Goal: Check status: Check status

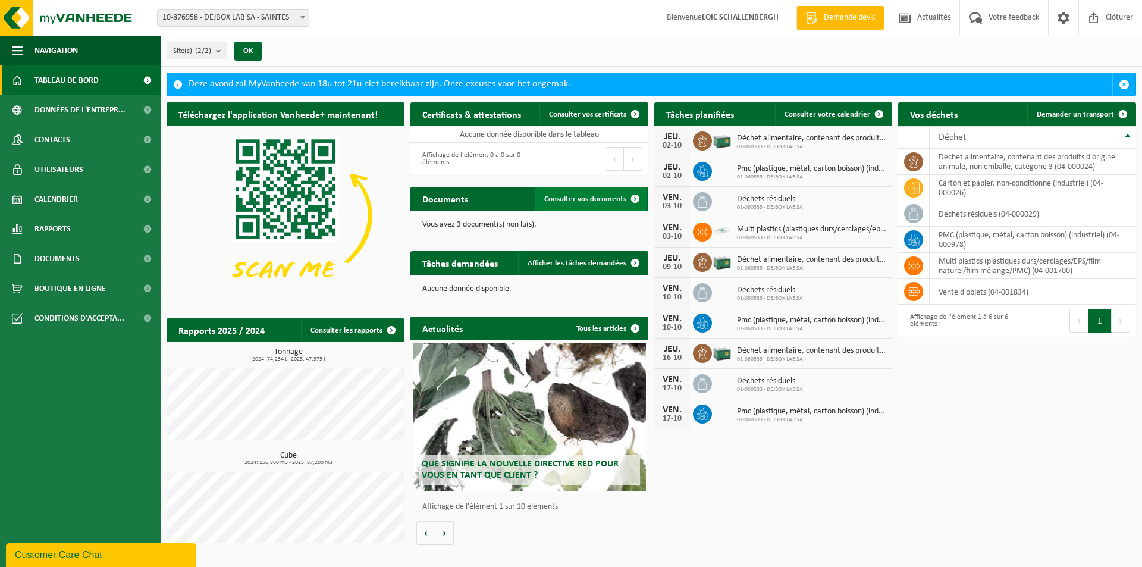
click at [551, 202] on span "Consulter vos documents" at bounding box center [585, 199] width 82 height 8
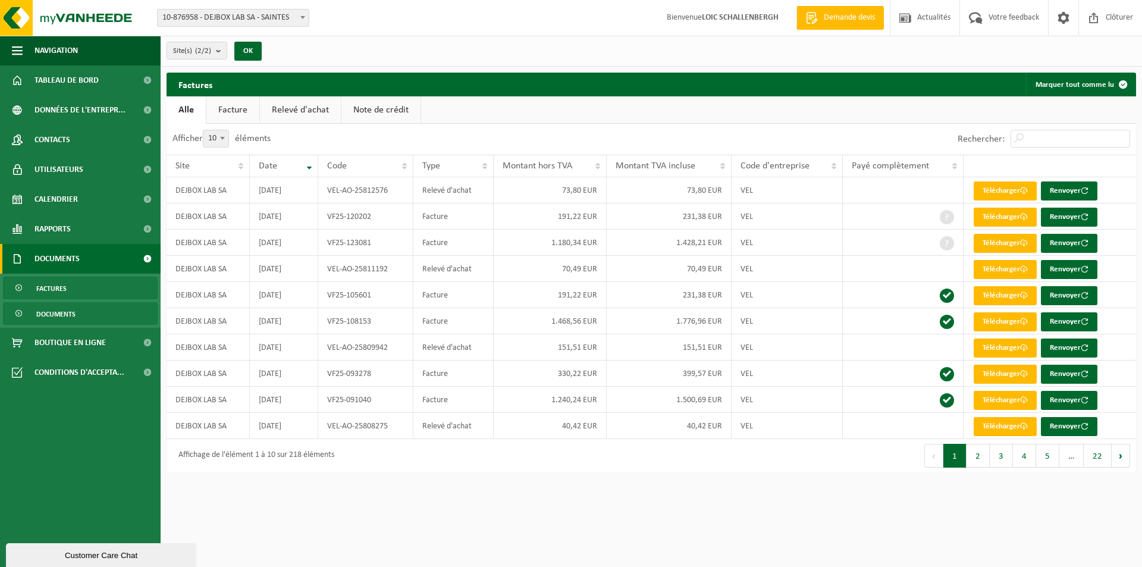
click at [84, 323] on link "Documents" at bounding box center [80, 313] width 155 height 23
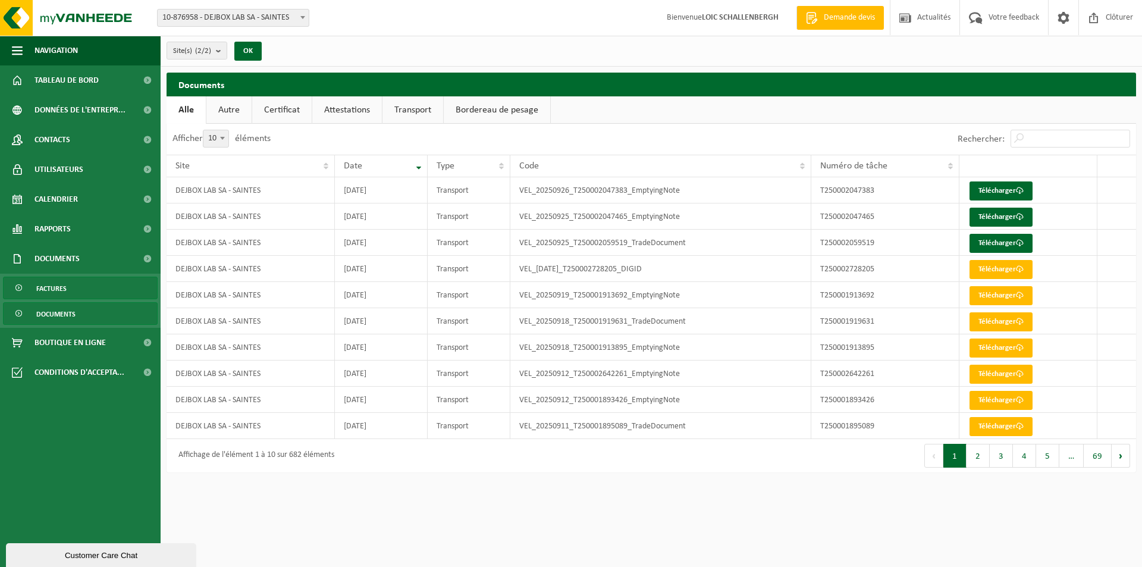
click at [73, 291] on link "Factures" at bounding box center [80, 288] width 155 height 23
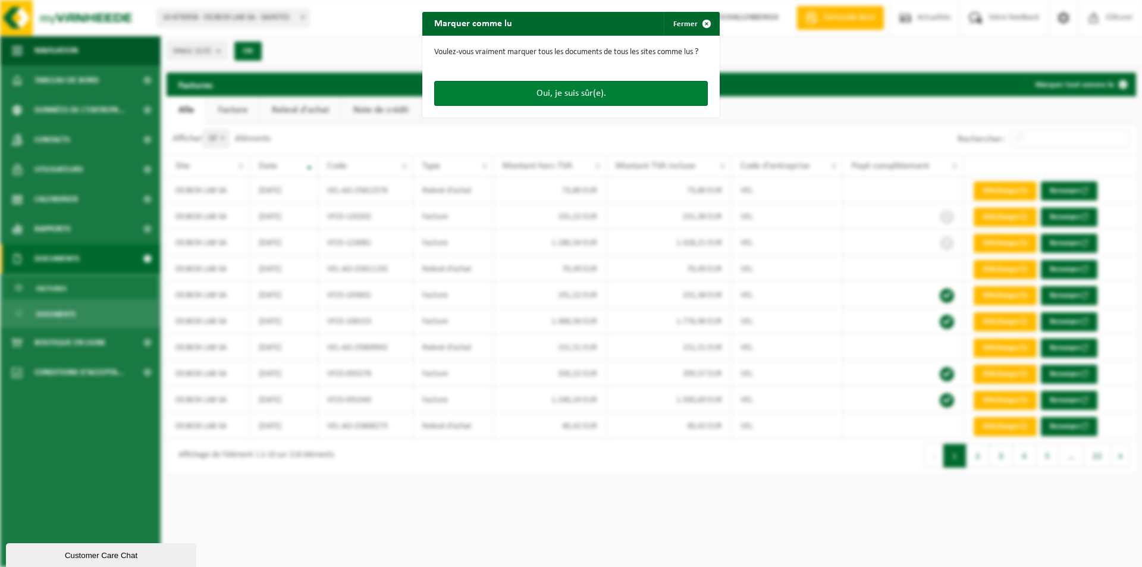
click at [500, 90] on button "Oui, je suis sûr(e)." at bounding box center [571, 93] width 274 height 25
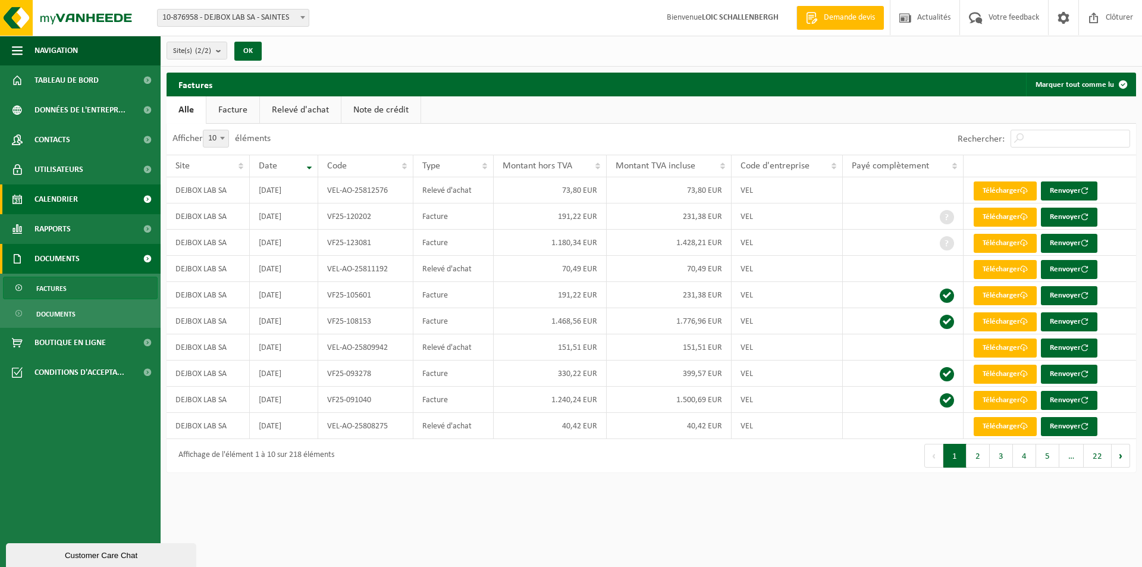
click at [76, 202] on span "Calendrier" at bounding box center [55, 199] width 43 height 30
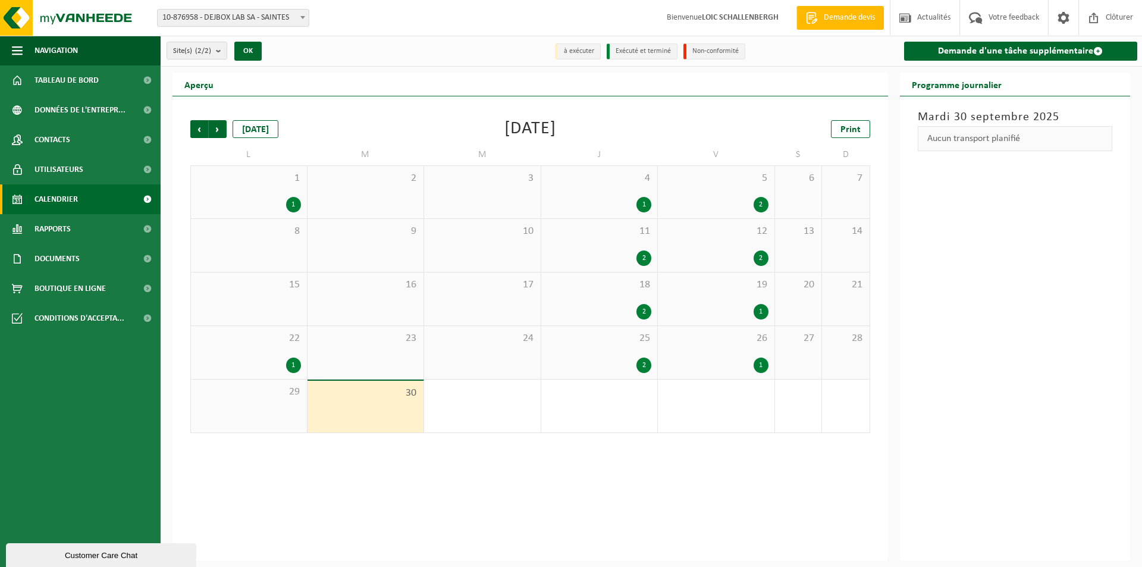
click at [636, 355] on div "25 2" at bounding box center [599, 352] width 117 height 53
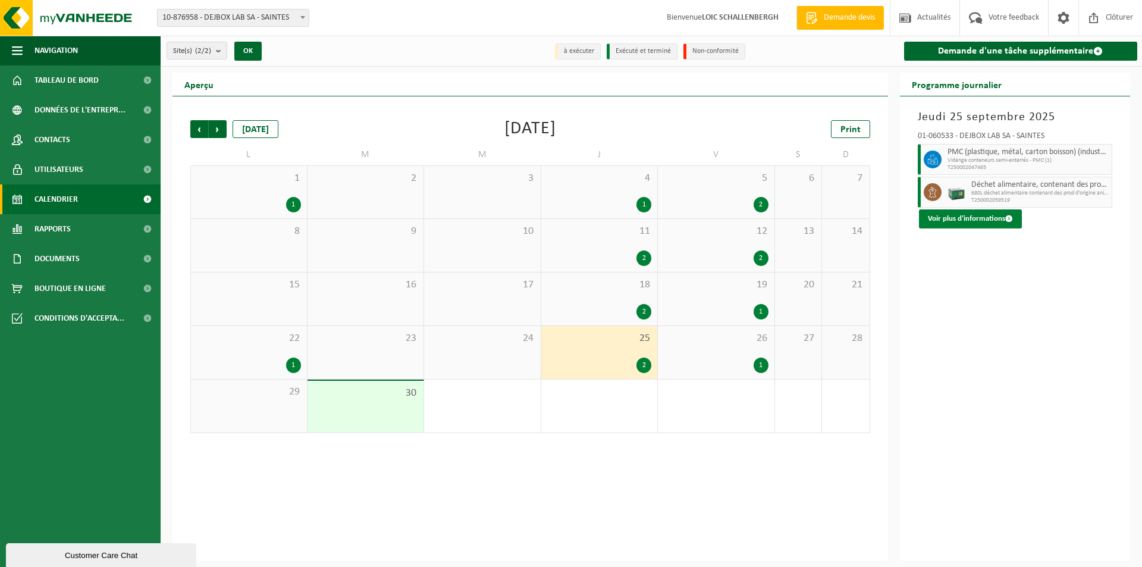
click at [966, 218] on button "Voir plus d'informations" at bounding box center [970, 218] width 103 height 19
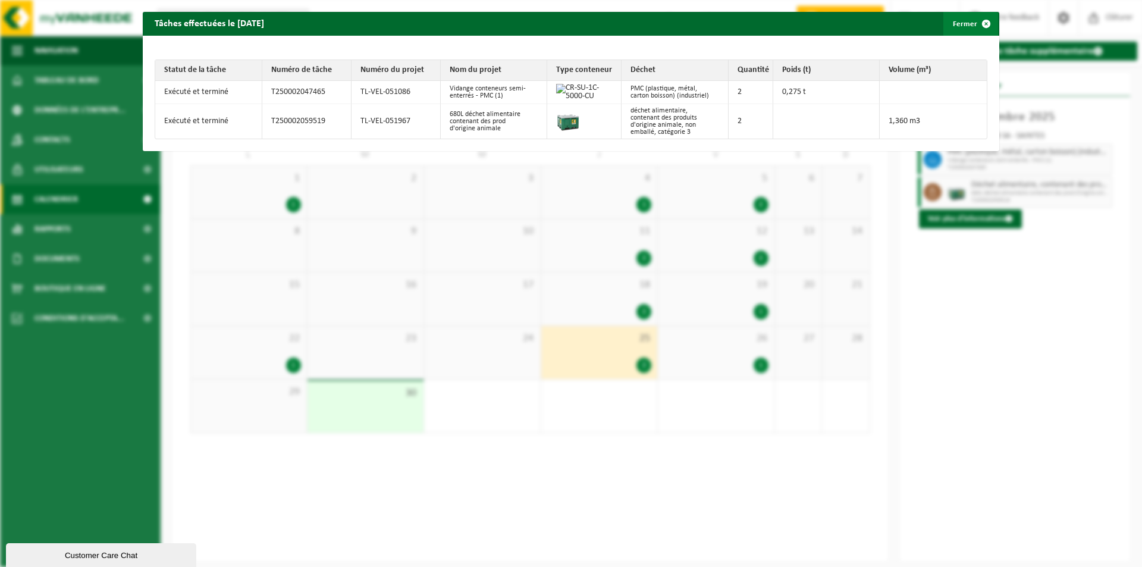
click at [958, 17] on button "Fermer" at bounding box center [970, 24] width 55 height 24
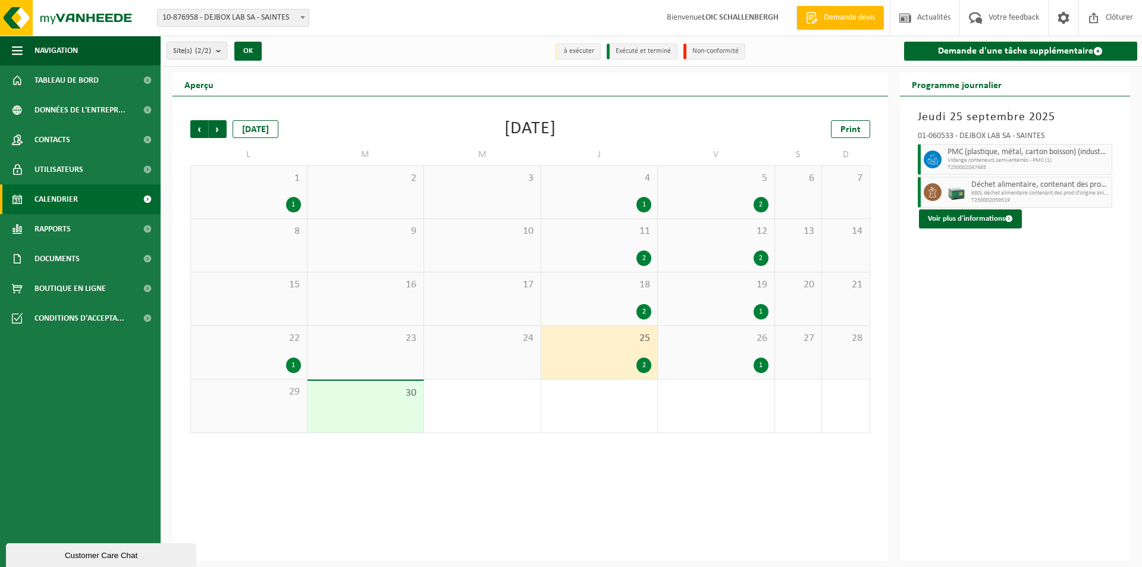
click at [726, 361] on div "1" at bounding box center [716, 364] width 105 height 15
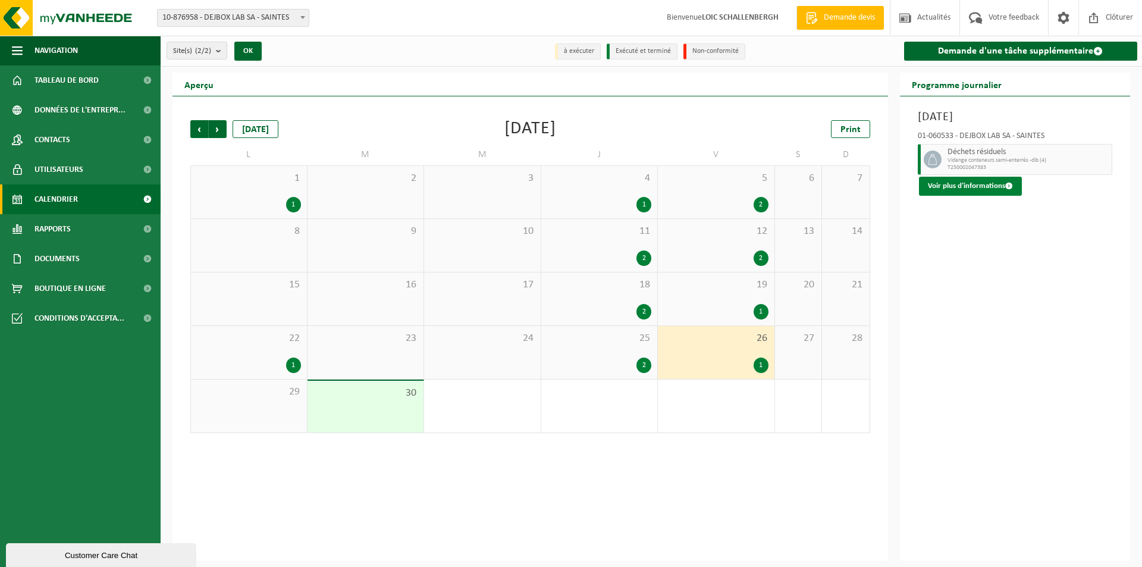
click at [976, 185] on button "Voir plus d'informations" at bounding box center [970, 186] width 103 height 19
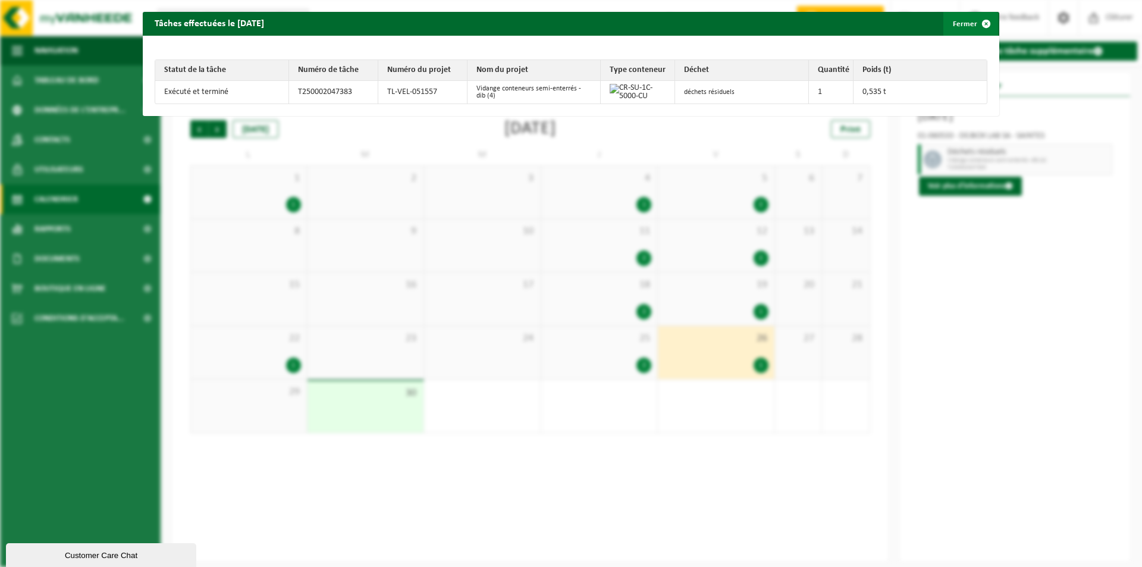
click at [974, 18] on span "button" at bounding box center [986, 24] width 24 height 24
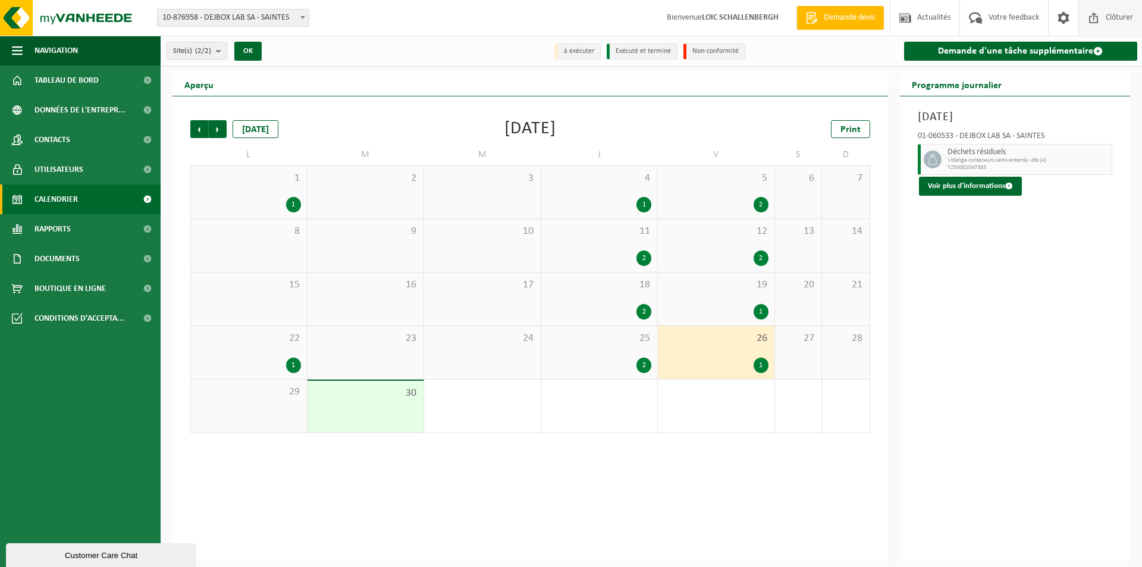
click at [1106, 12] on span "Clôturer" at bounding box center [1119, 17] width 33 height 35
